Goal: Task Accomplishment & Management: Manage account settings

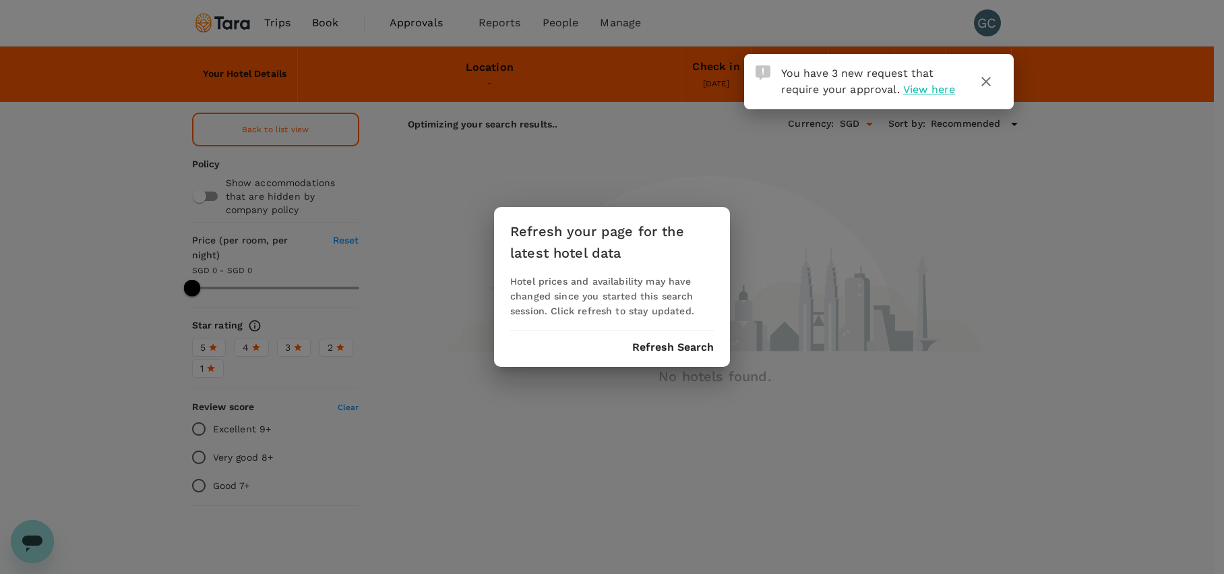
click at [591, 171] on div "Refresh your page for the latest hotel data Hotel prices and availability may h…" at bounding box center [612, 287] width 1224 height 574
click at [654, 344] on button "Refresh Search" at bounding box center [673, 347] width 82 height 12
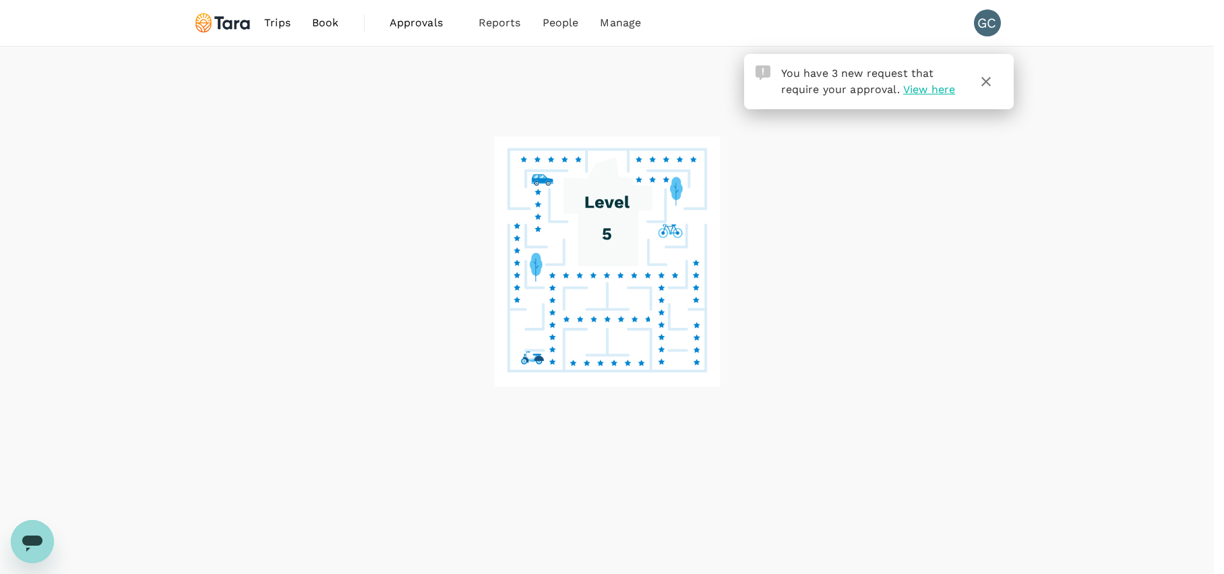
click at [940, 86] on span "View here" at bounding box center [929, 89] width 52 height 13
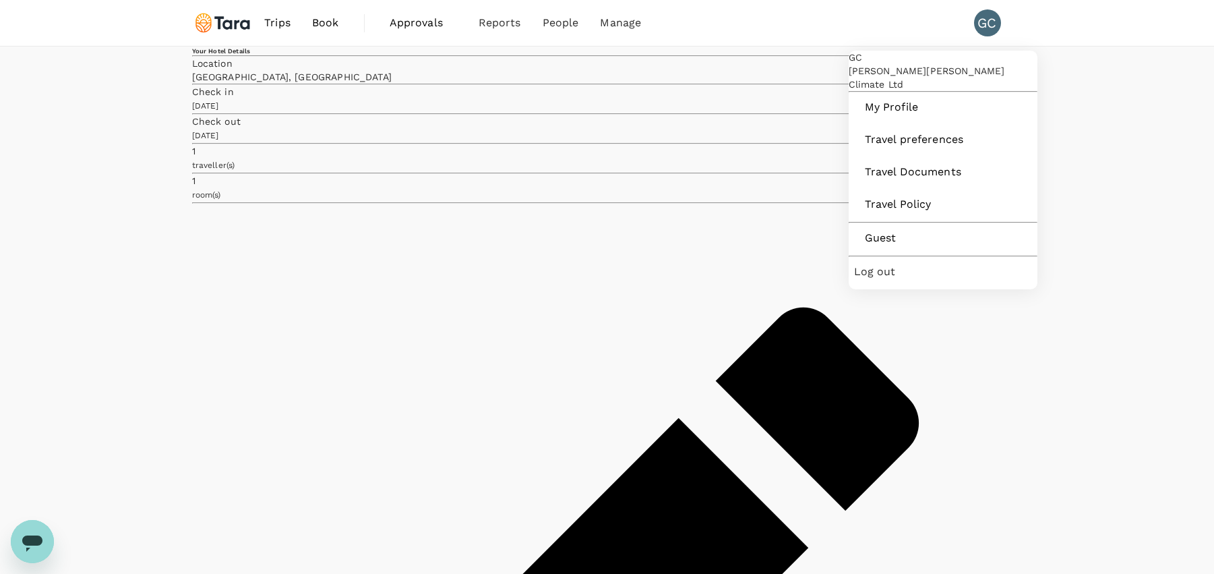
type input "499.58"
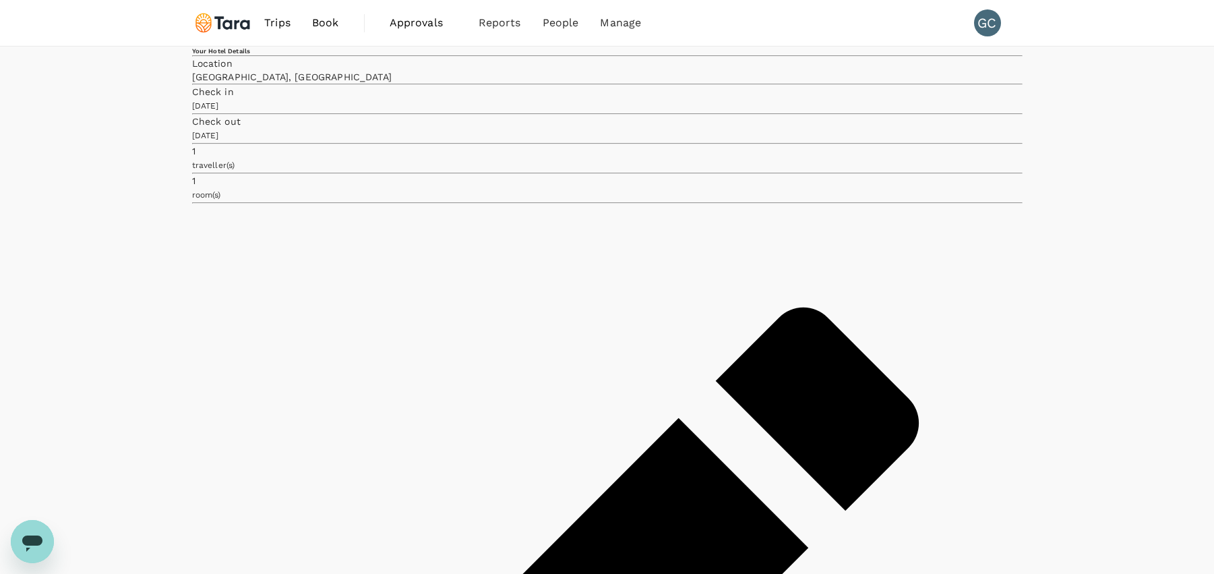
click at [426, 21] on span "Approvals" at bounding box center [423, 23] width 67 height 16
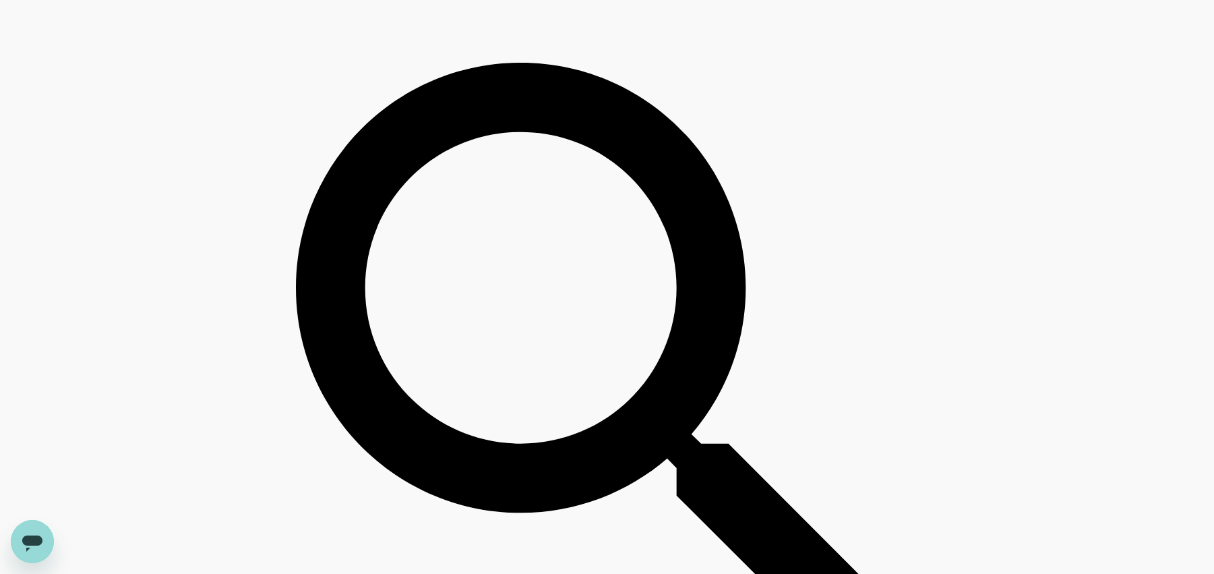
scroll to position [107, 0]
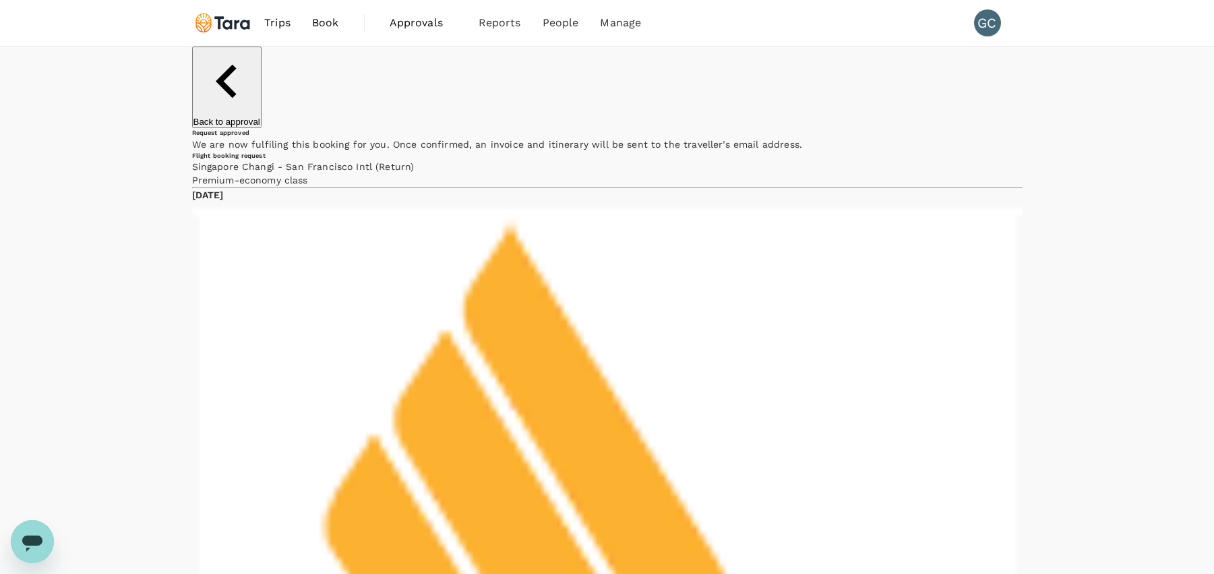
click at [243, 117] on p "Back to approval" at bounding box center [226, 122] width 67 height 10
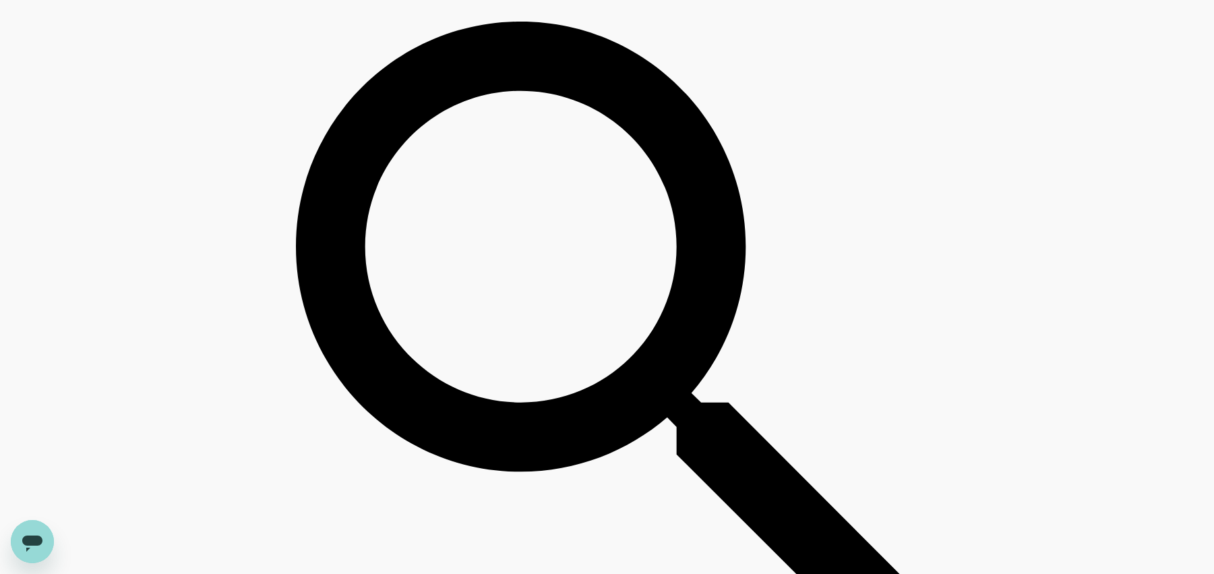
scroll to position [239, 0]
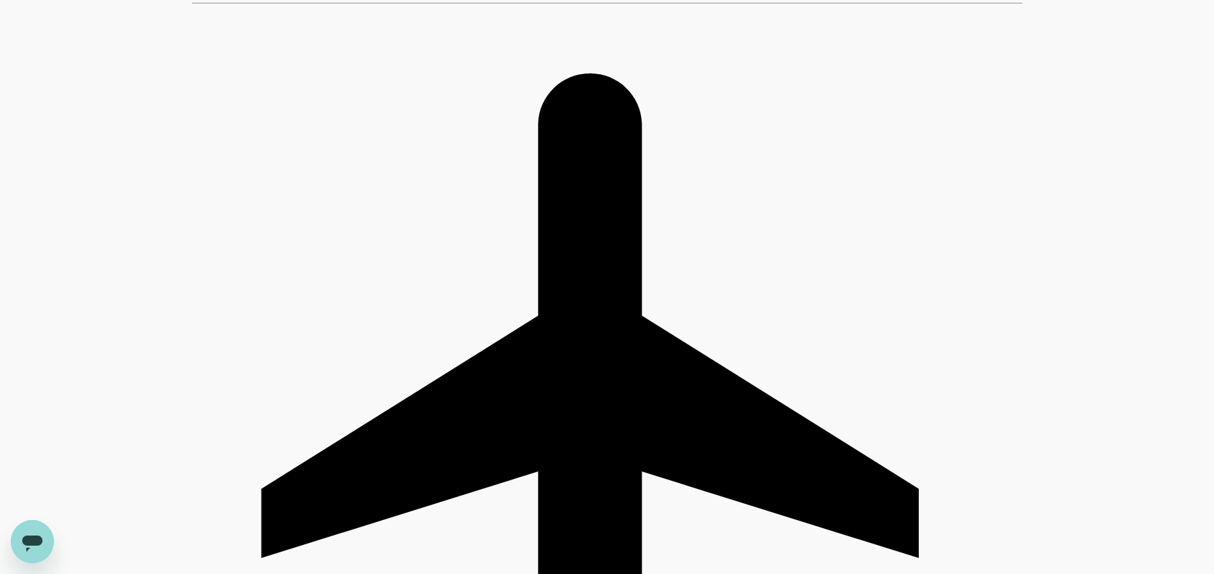
scroll to position [233, 0]
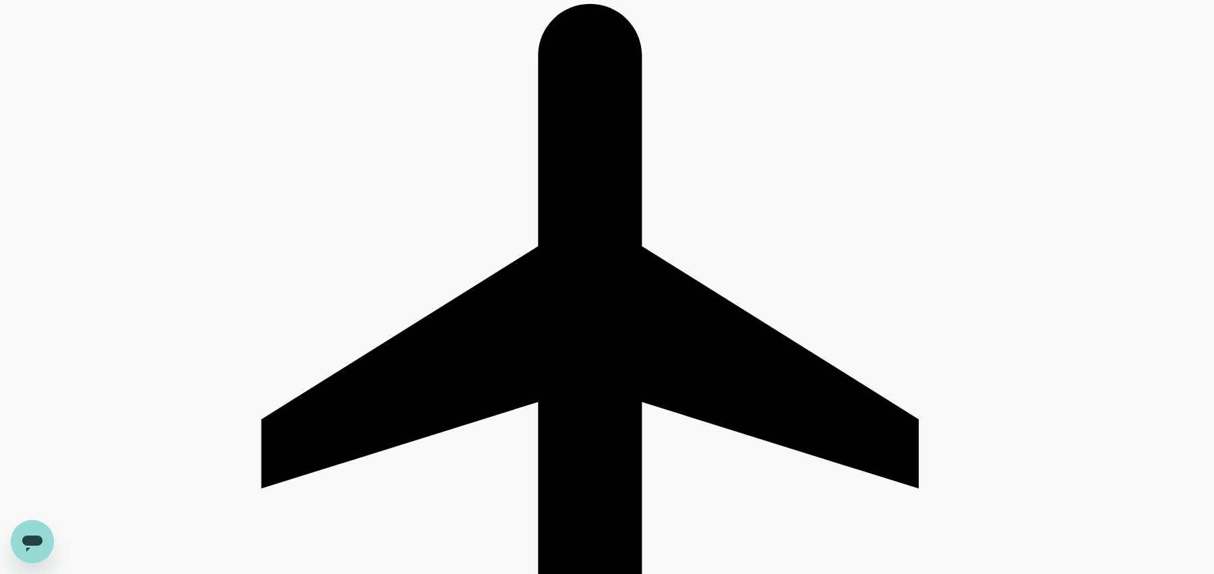
scroll to position [0, 0]
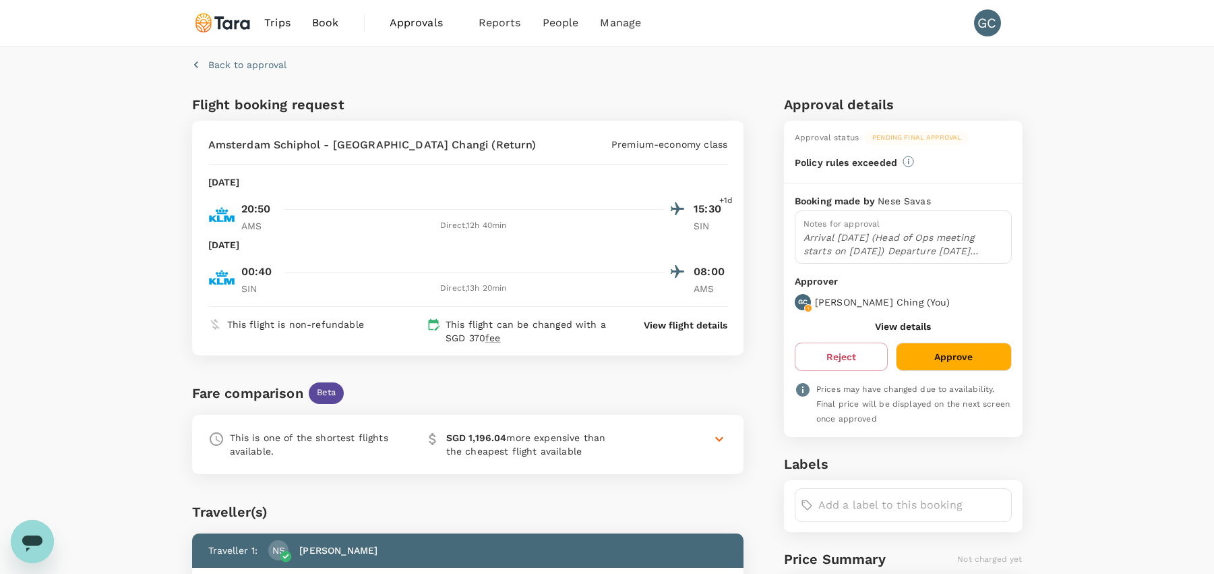
click at [252, 67] on p "Back to approval" at bounding box center [247, 64] width 78 height 13
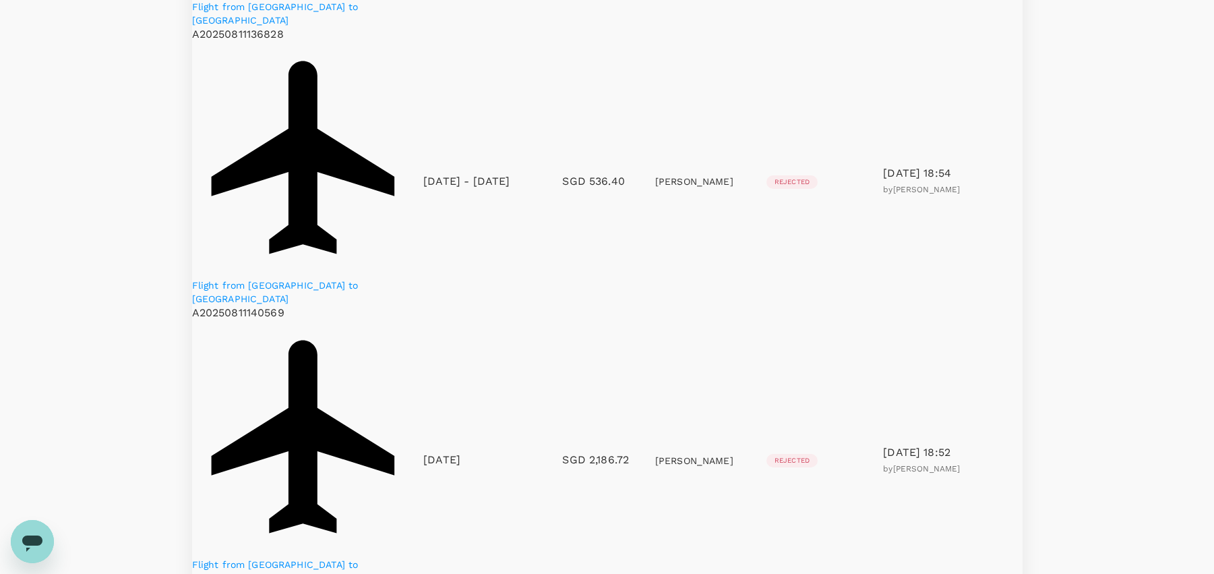
scroll to position [473, 0]
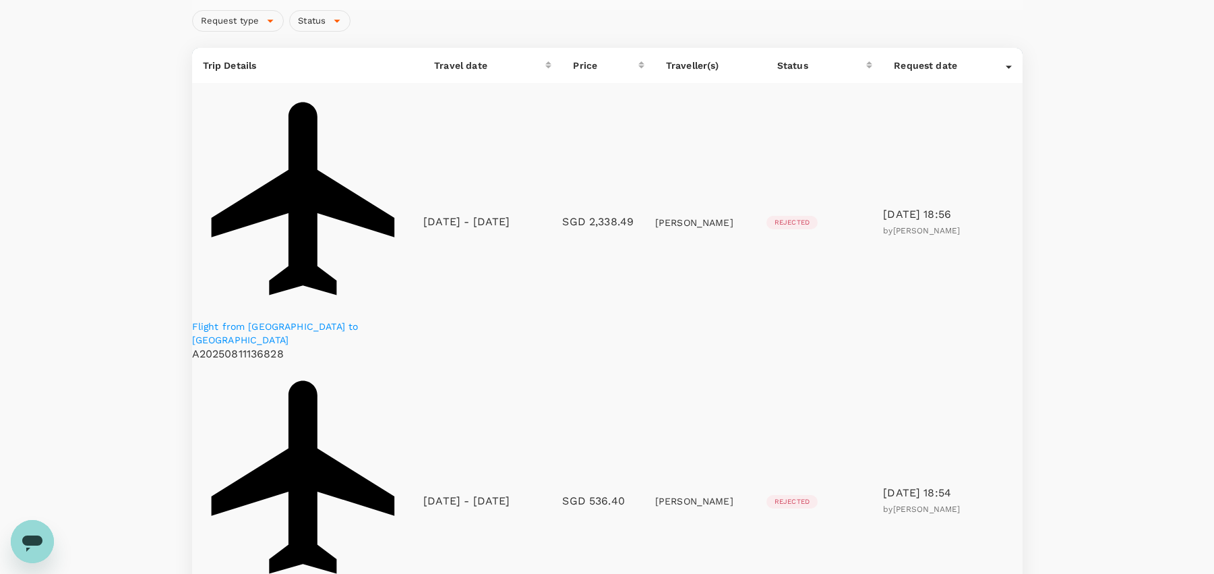
scroll to position [0, 0]
